Goal: Task Accomplishment & Management: Use online tool/utility

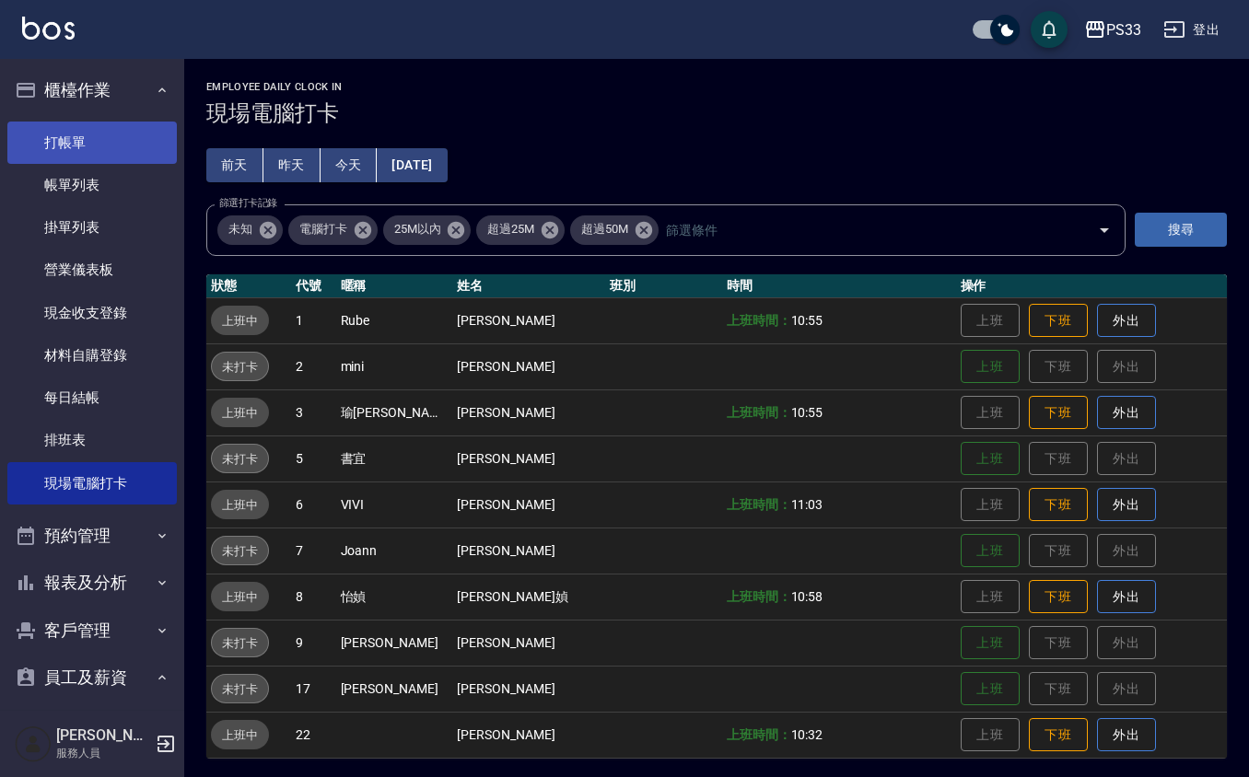
scroll to position [71, 0]
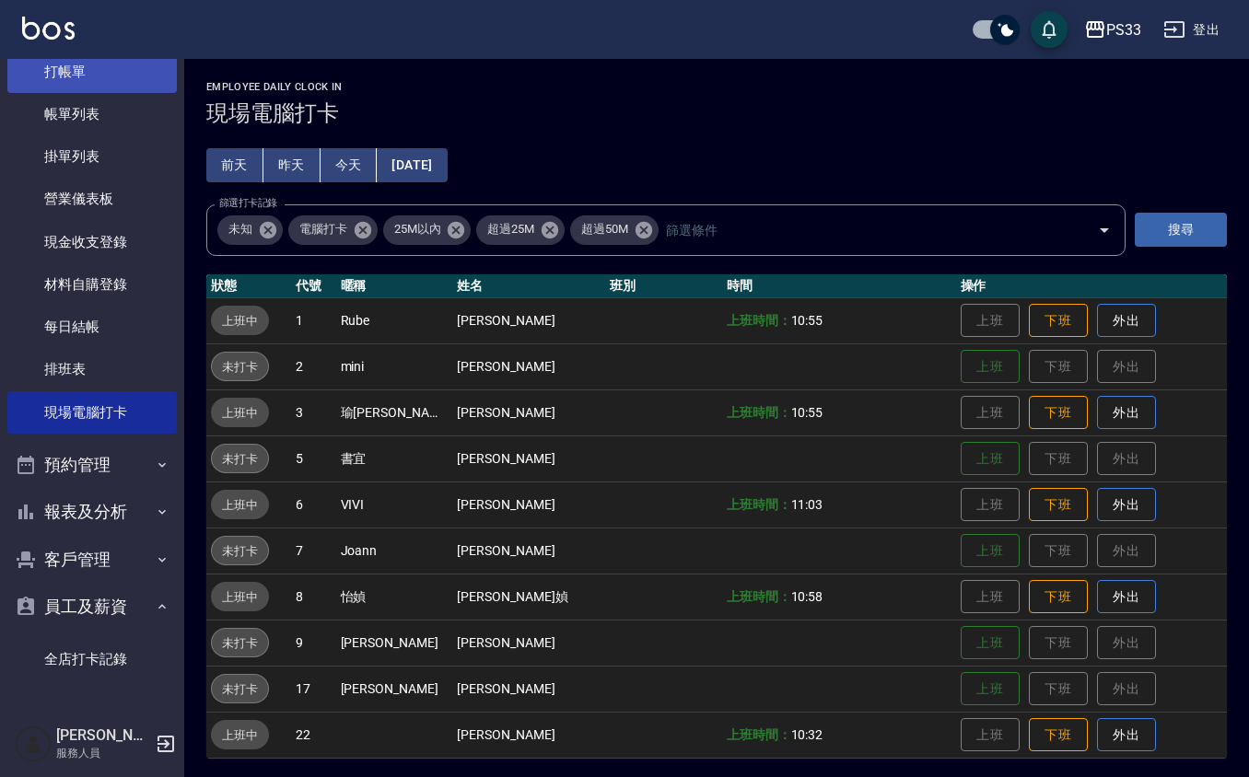
click at [52, 60] on link "打帳單" at bounding box center [91, 72] width 169 height 42
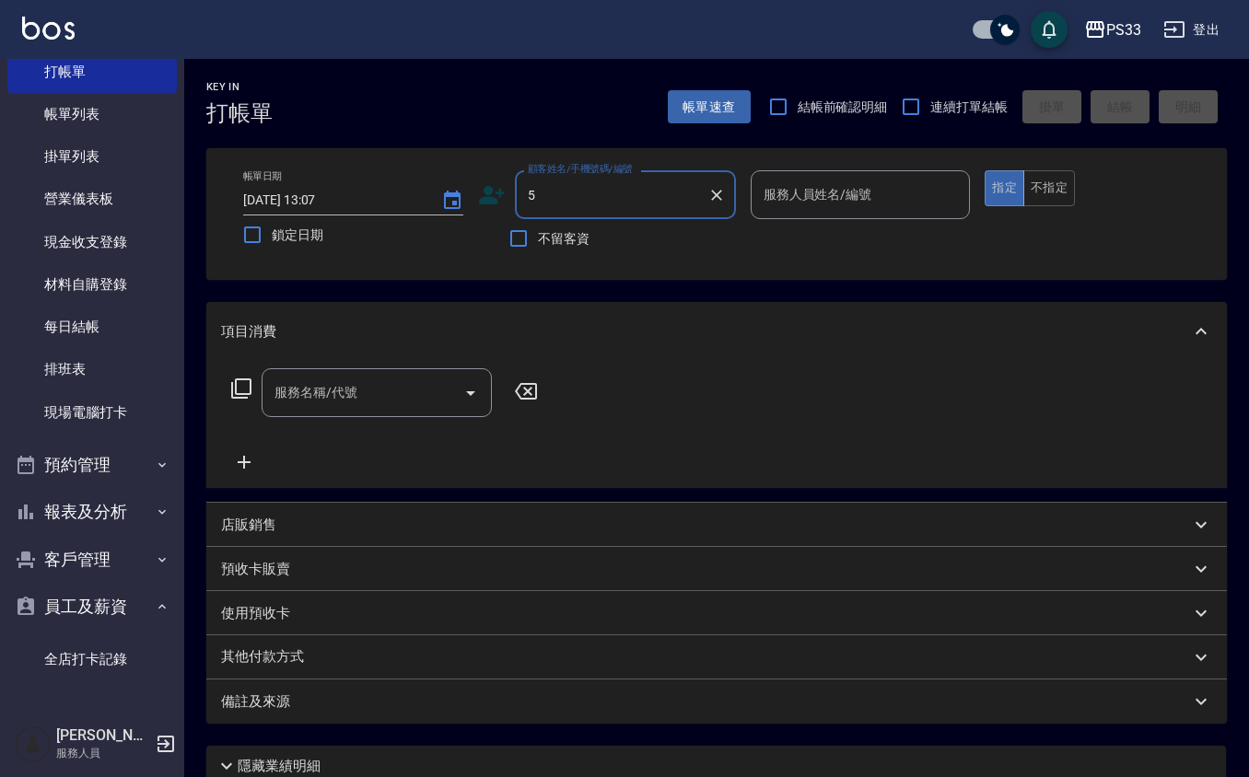
type input "羅乙喨/0925500350/060420"
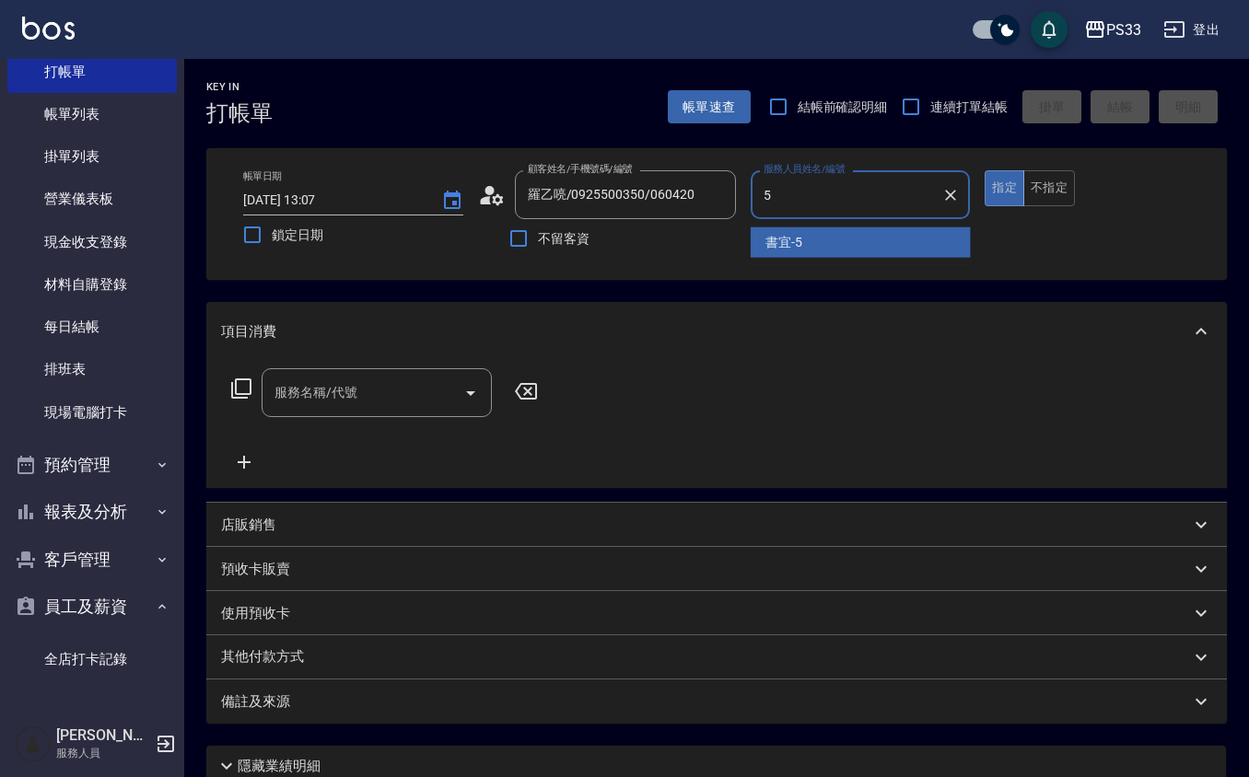
type input "書宜-5"
type button "true"
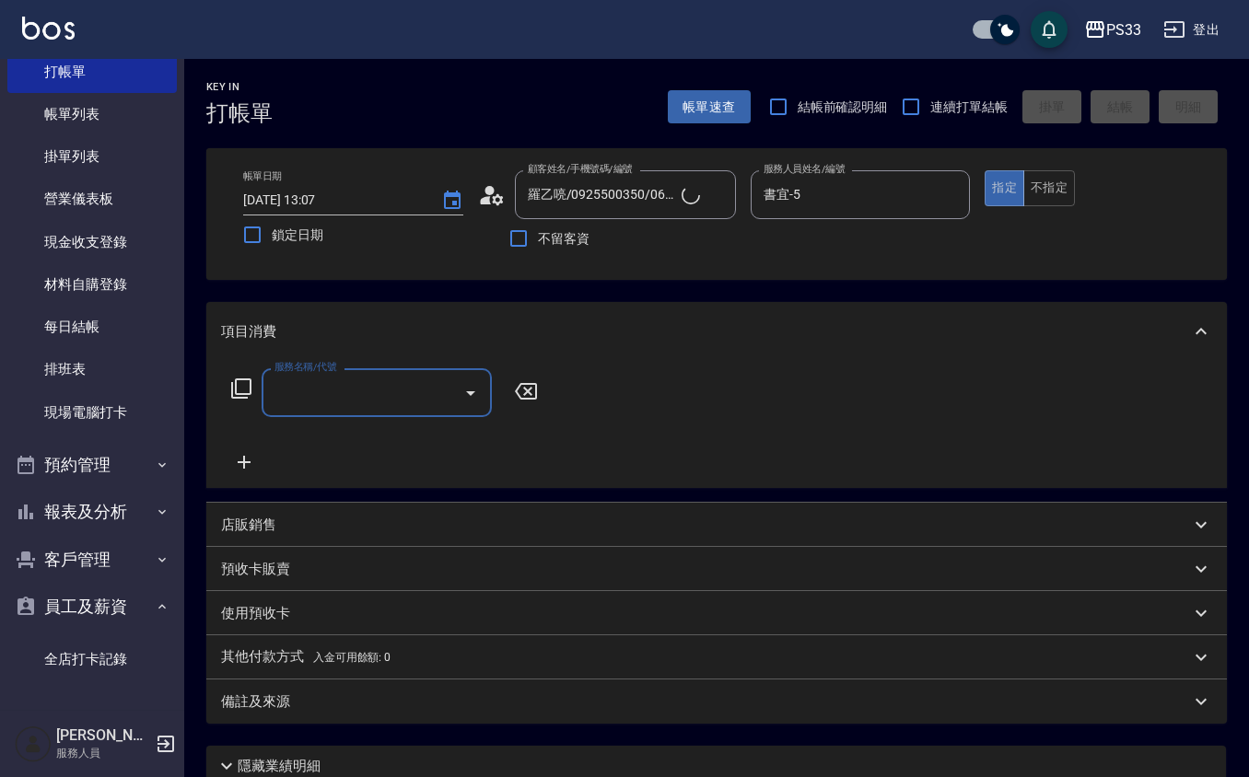
type input "書宜/0989724214/5"
drag, startPoint x: 318, startPoint y: 402, endPoint x: 222, endPoint y: 376, distance: 99.4
click at [222, 376] on div "服務名稱/代號 ˙ 服務名稱/代號" at bounding box center [385, 392] width 328 height 49
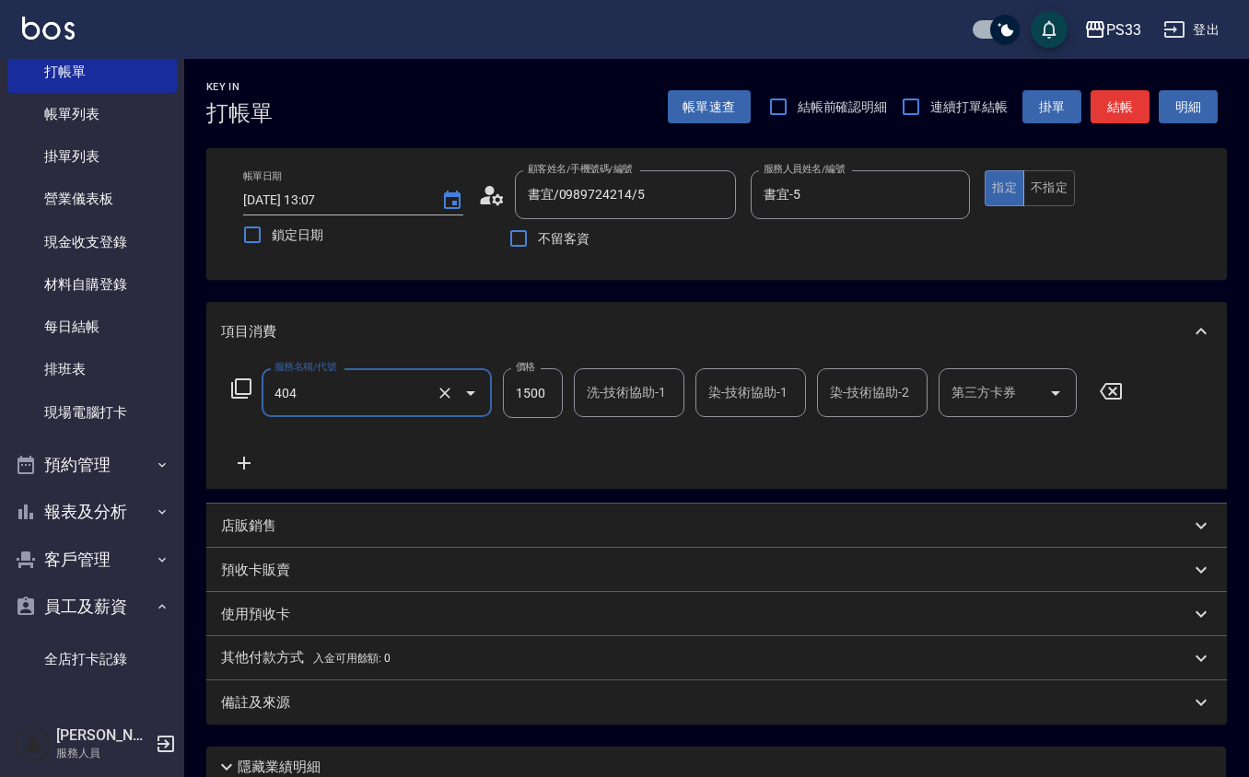
type input "設計染髮(404)"
type input "[PERSON_NAME]-22"
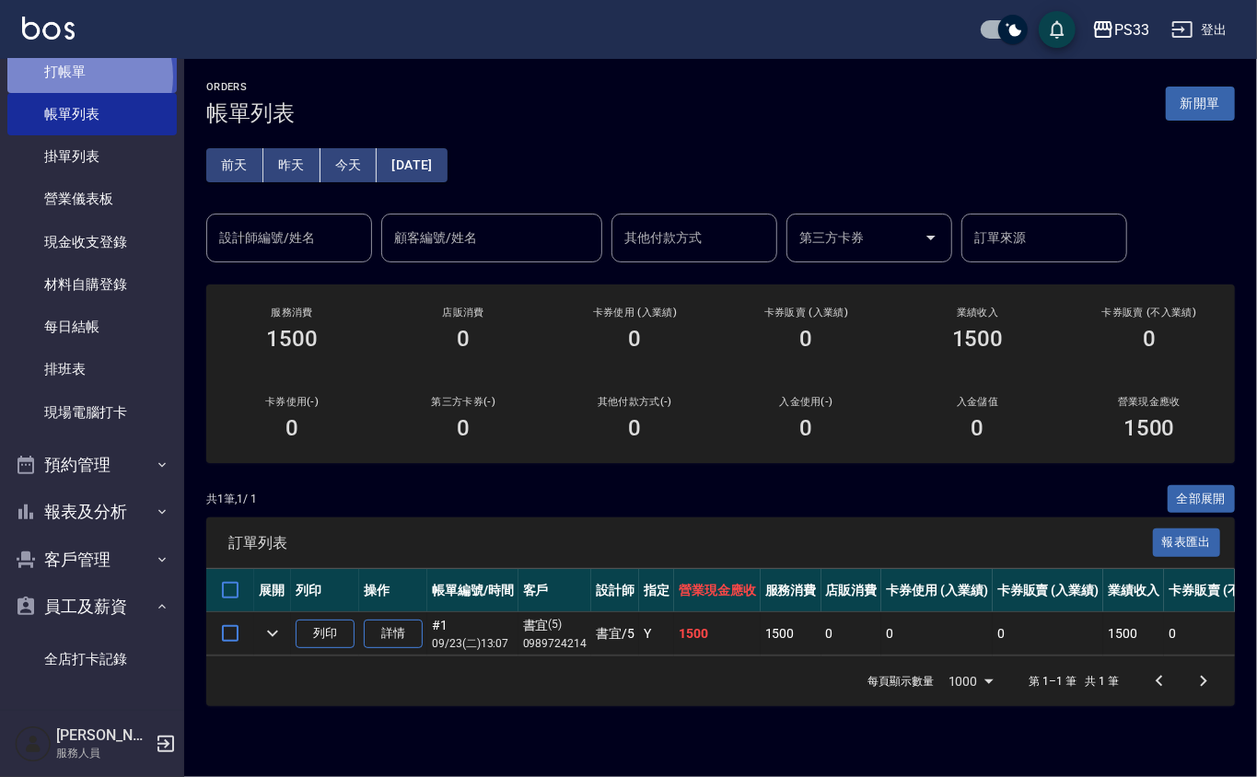
click at [75, 76] on link "打帳單" at bounding box center [91, 72] width 169 height 42
